Goal: Book appointment/travel/reservation

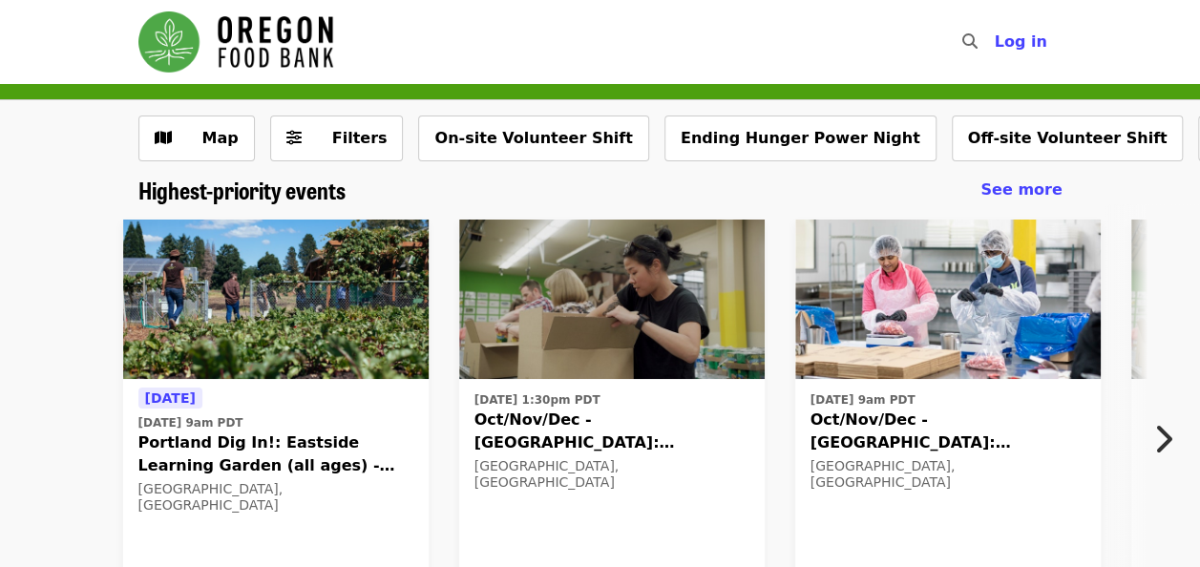
click at [1180, 433] on button "Next item" at bounding box center [1168, 438] width 63 height 53
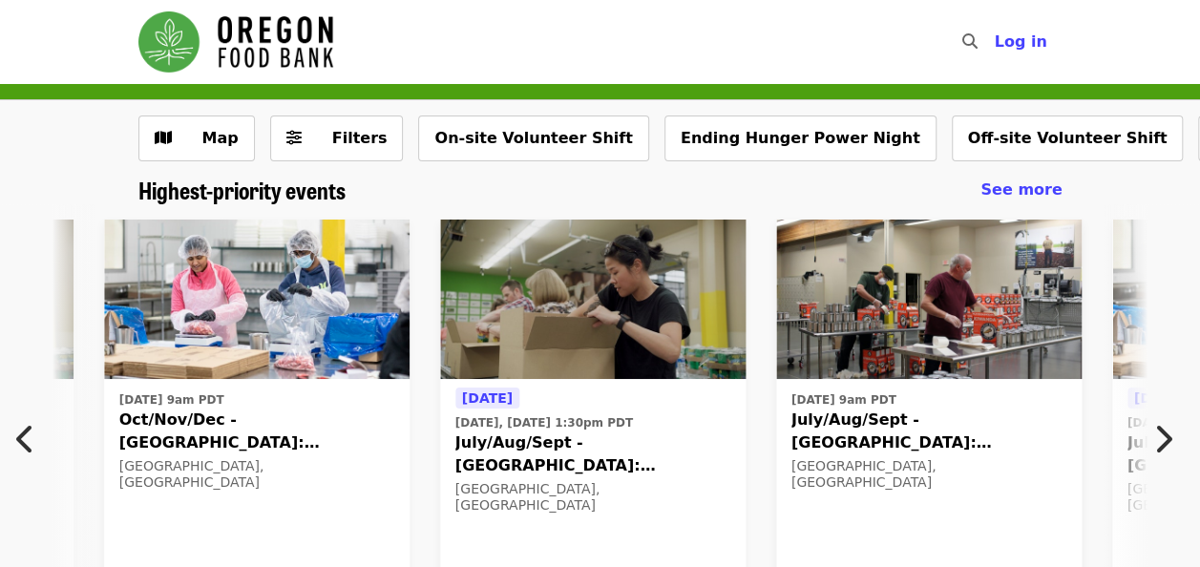
click at [1180, 433] on button "Next item" at bounding box center [1168, 438] width 63 height 53
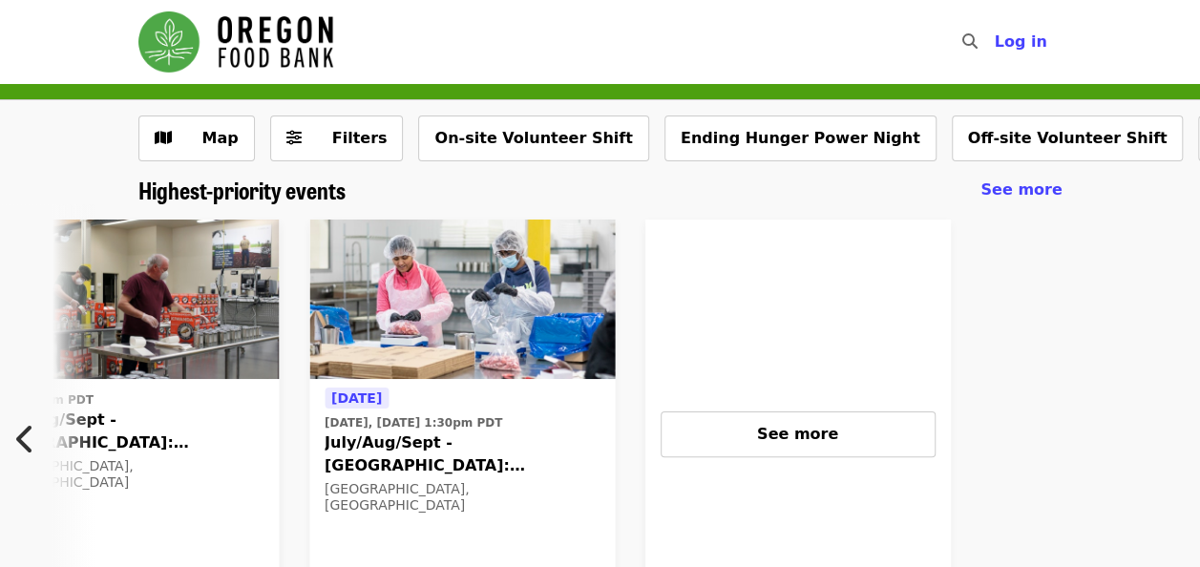
scroll to position [0, 1503]
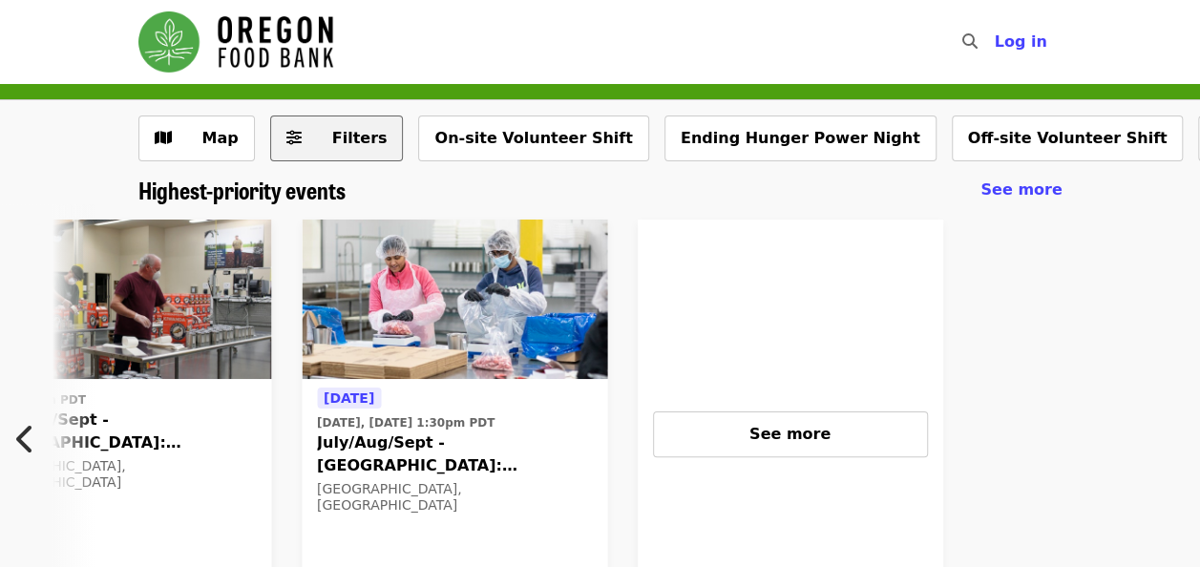
click at [313, 135] on span "Filters" at bounding box center [350, 138] width 74 height 23
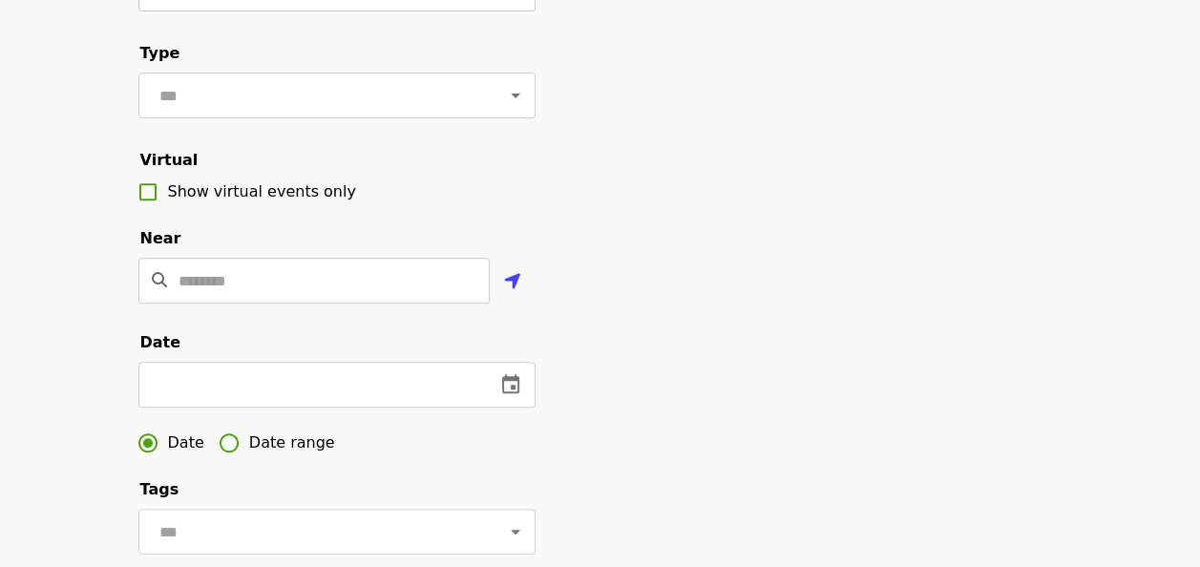
scroll to position [382, 0]
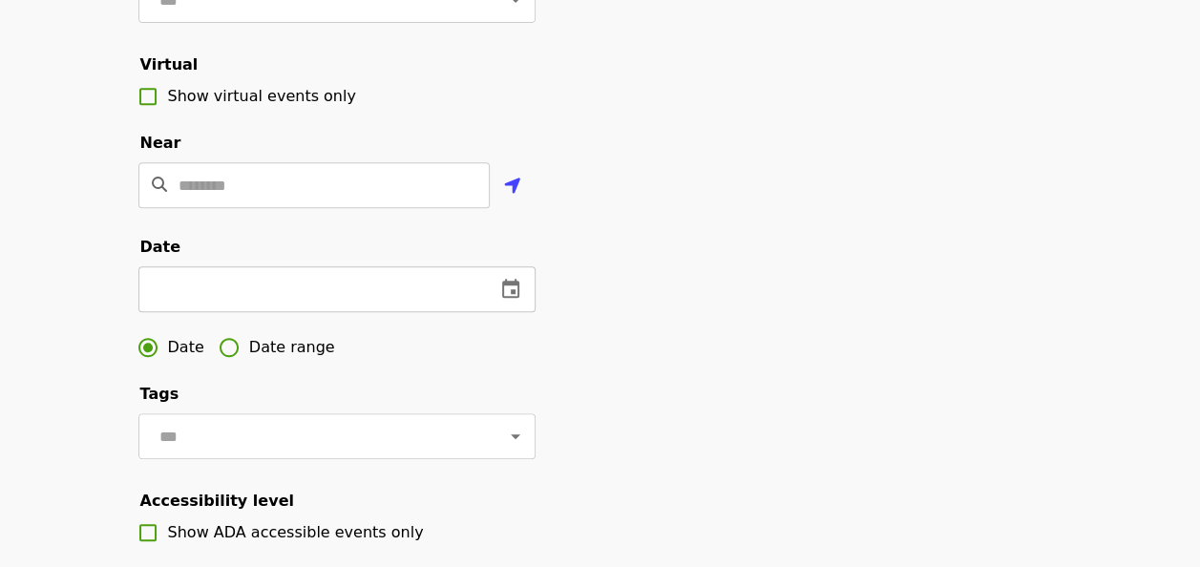
click at [512, 298] on icon "change date" at bounding box center [510, 288] width 17 height 19
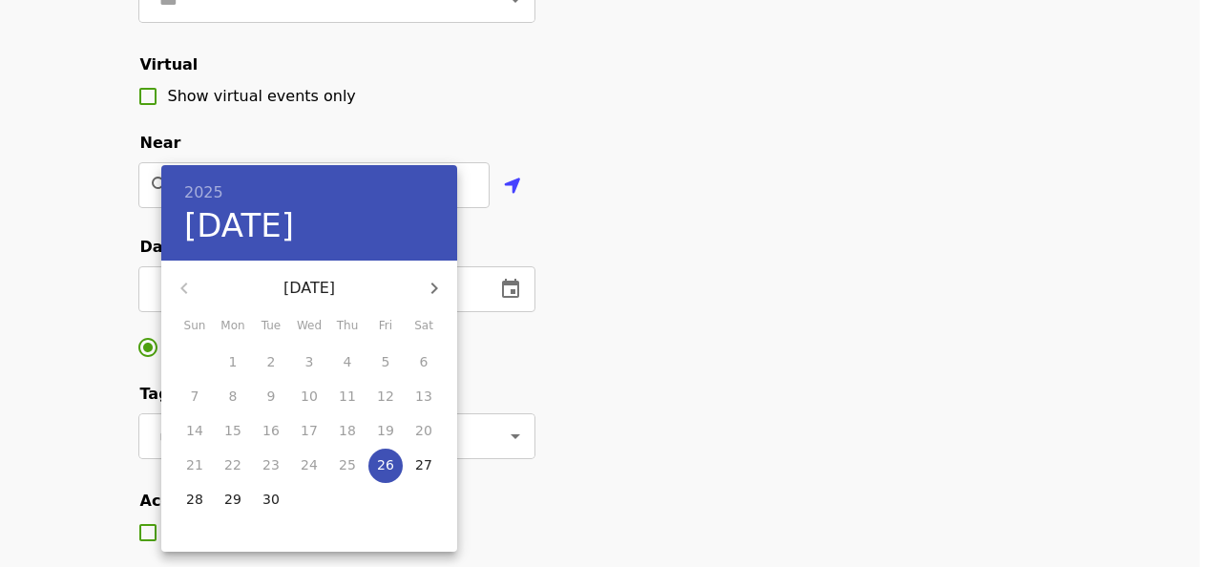
click at [450, 290] on button "button" at bounding box center [434, 288] width 46 height 46
click at [279, 473] on span "18" at bounding box center [271, 464] width 34 height 19
type input "**********"
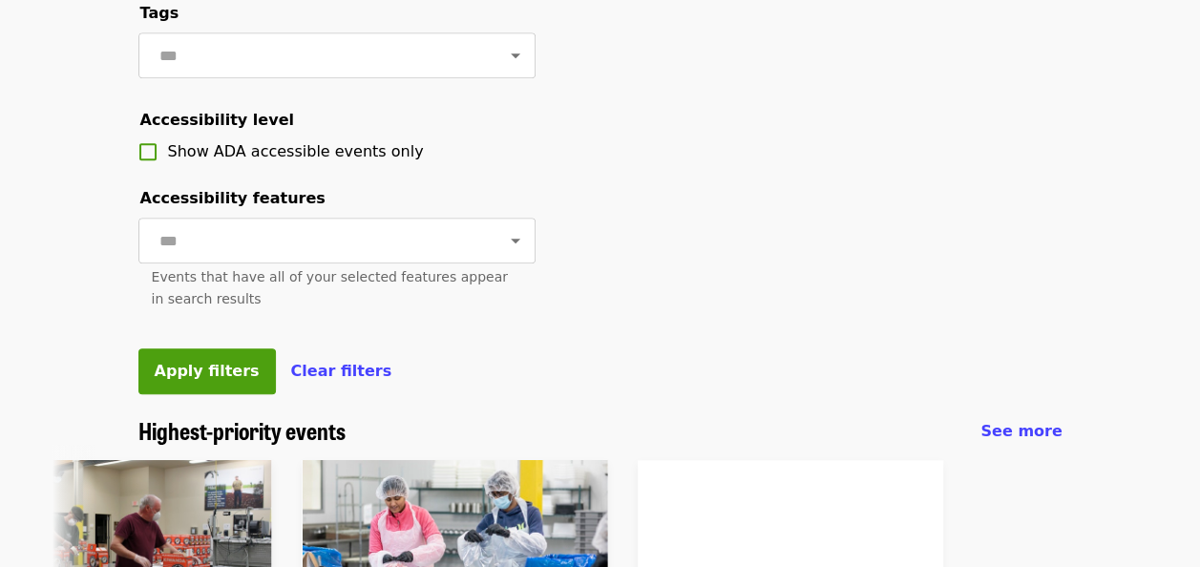
scroll to position [764, 0]
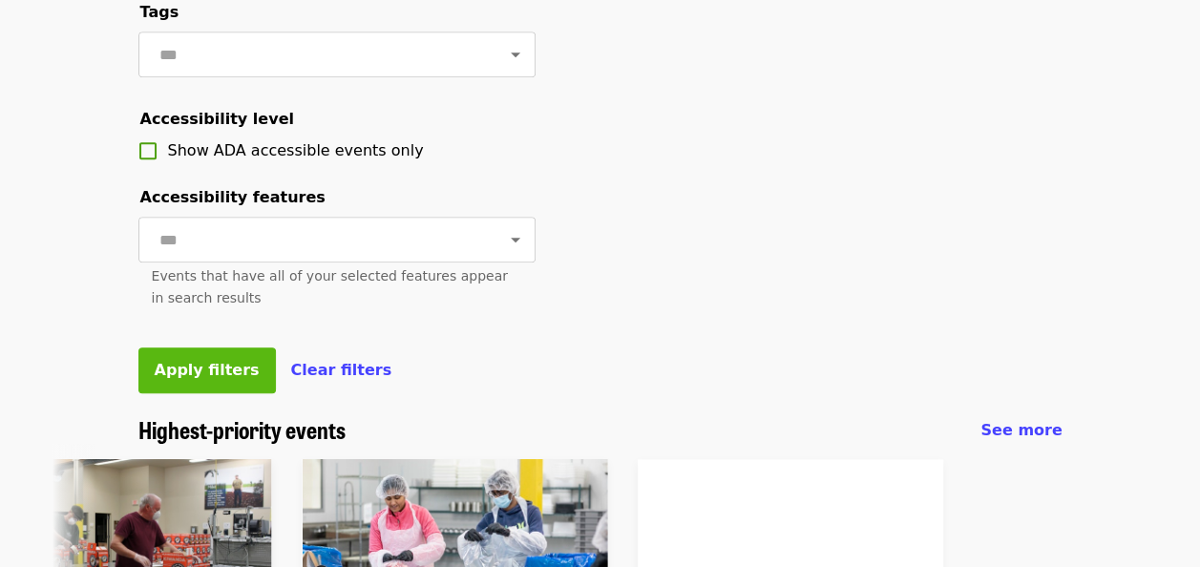
click at [218, 379] on span "Apply filters" at bounding box center [207, 370] width 105 height 18
